Goal: Complete application form

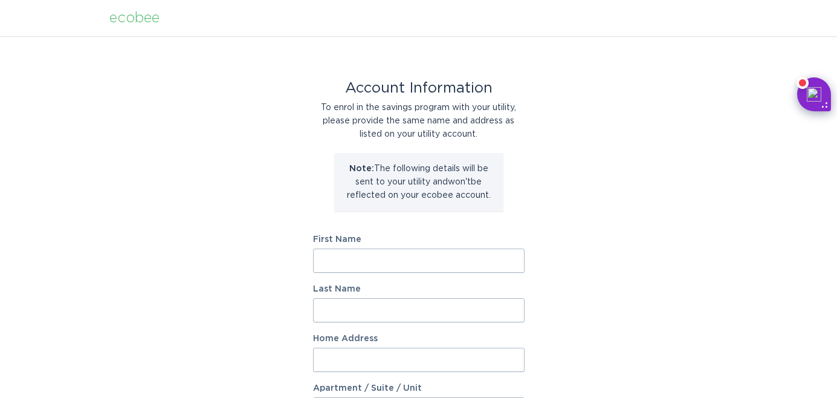
click at [329, 269] on input "First Name" at bounding box center [418, 260] width 211 height 24
type input "[PERSON_NAME]"
type input "Roxburgh"
type input "[GEOGRAPHIC_DATA]"
select select "US"
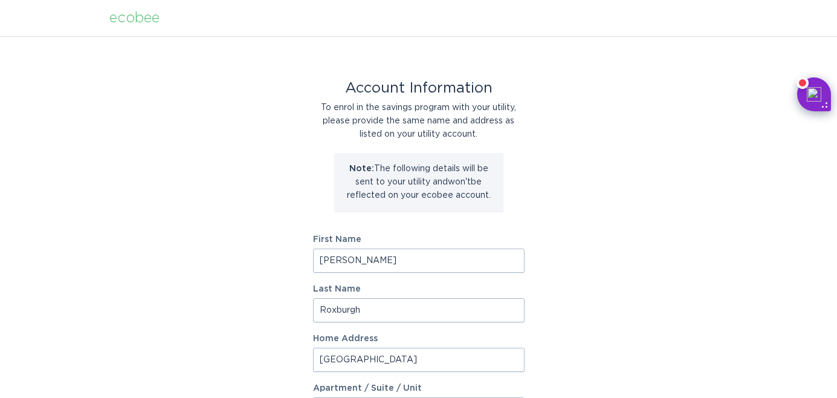
type input "Temecula"
type input "92591"
select select "CA"
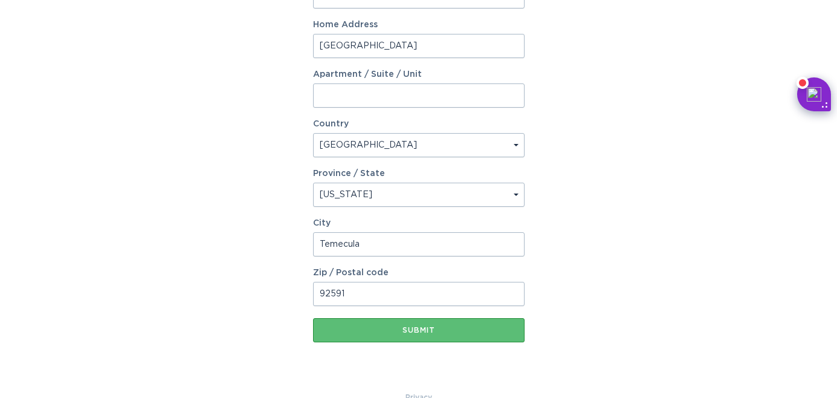
scroll to position [338, 0]
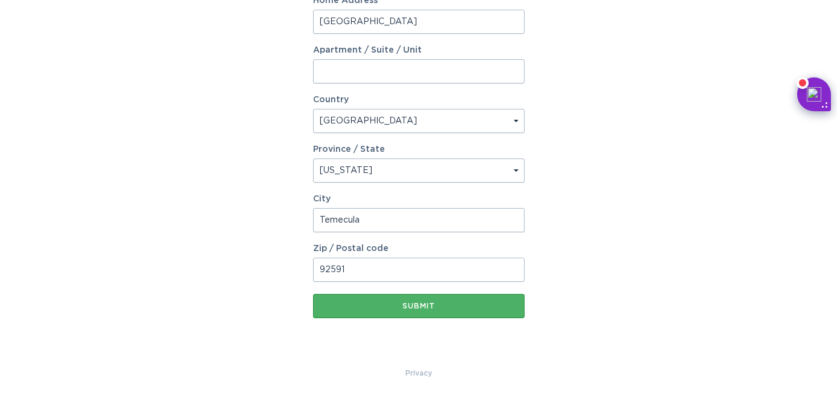
type input "[GEOGRAPHIC_DATA]"
click at [431, 308] on div "Submit" at bounding box center [418, 305] width 199 height 7
